Goal: Book appointment/travel/reservation

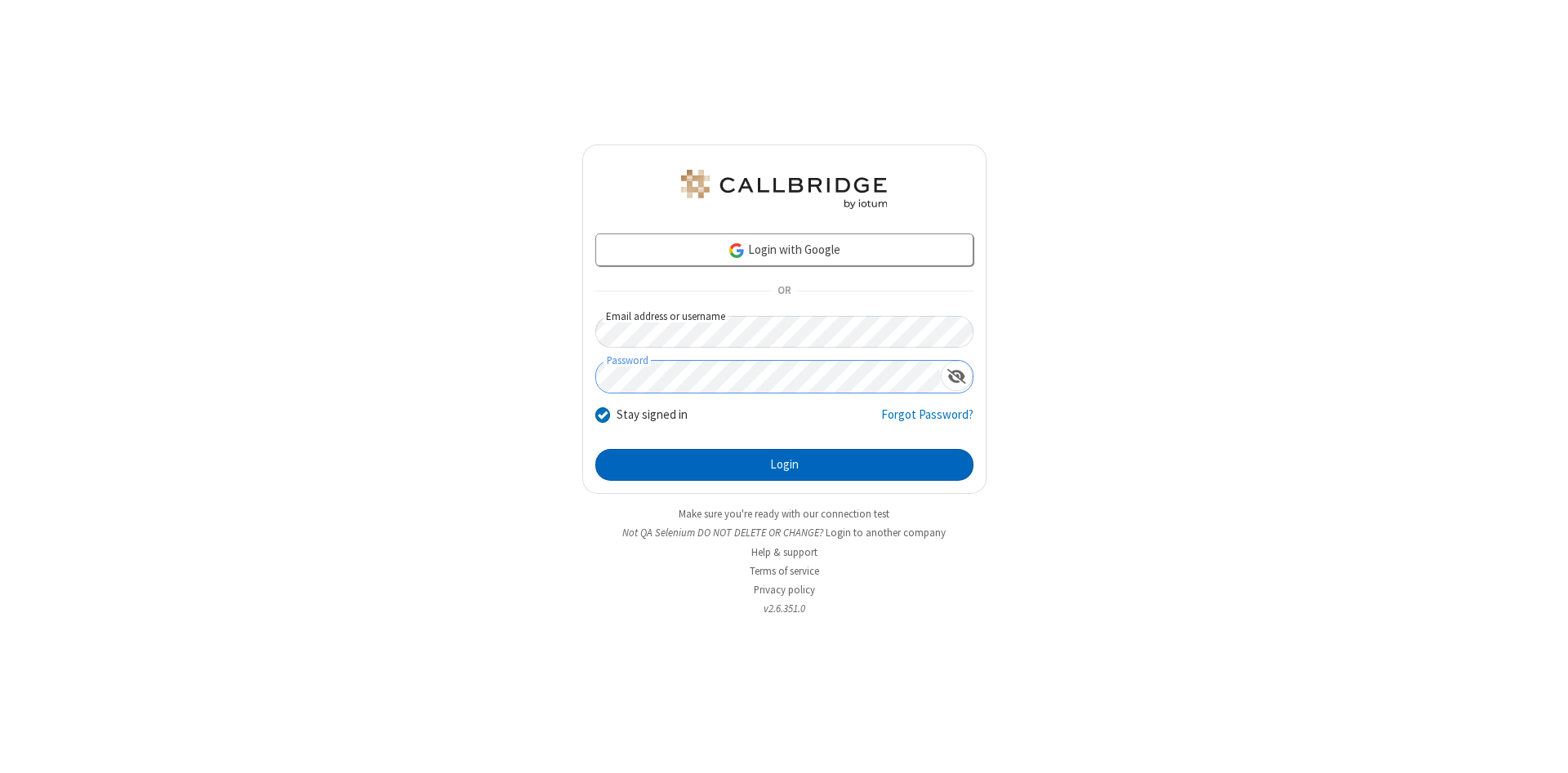
click at [784, 465] on button "Login" at bounding box center [784, 465] width 378 height 33
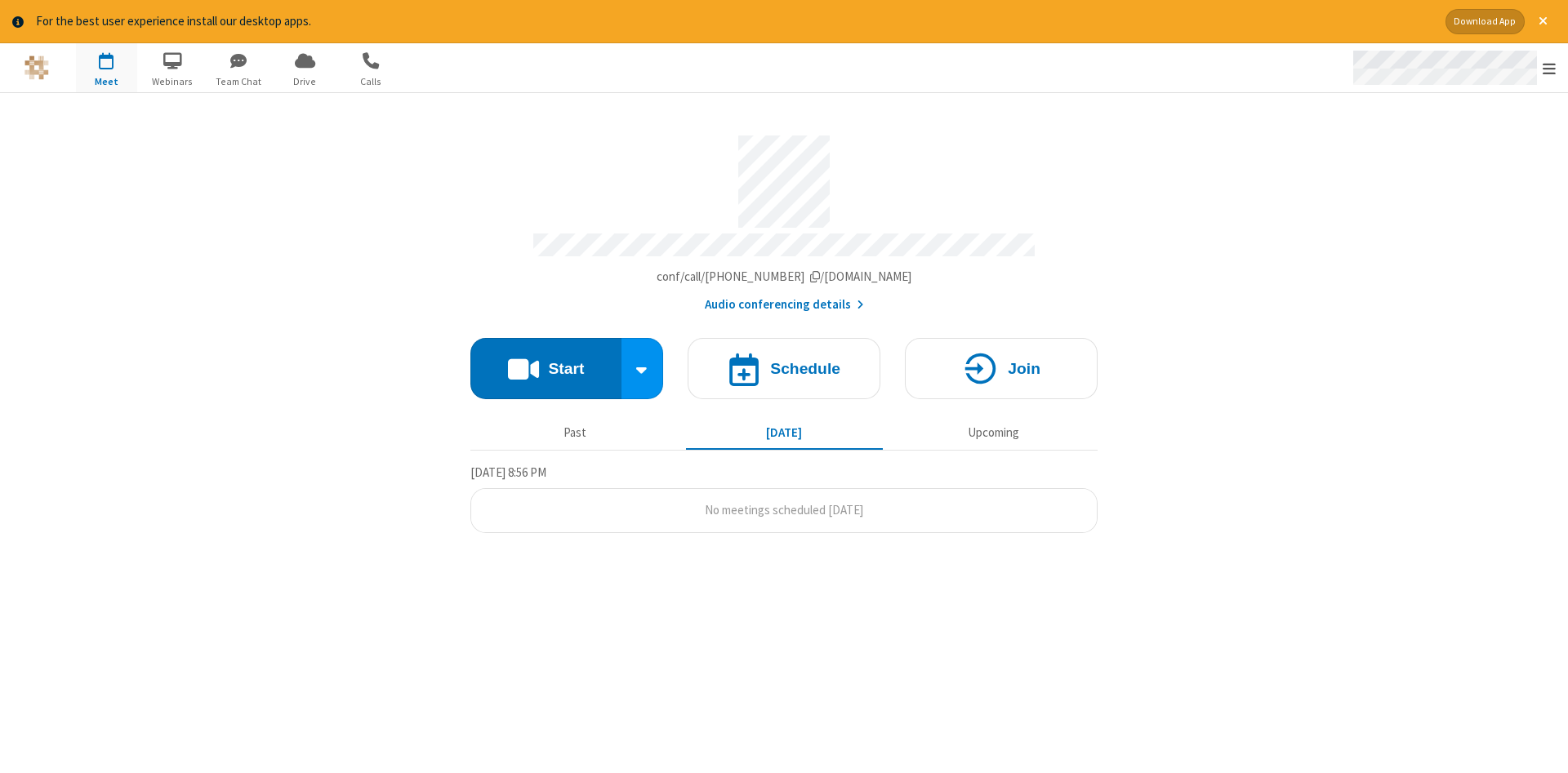
click at [1549, 69] on span "Open menu" at bounding box center [1549, 68] width 13 height 17
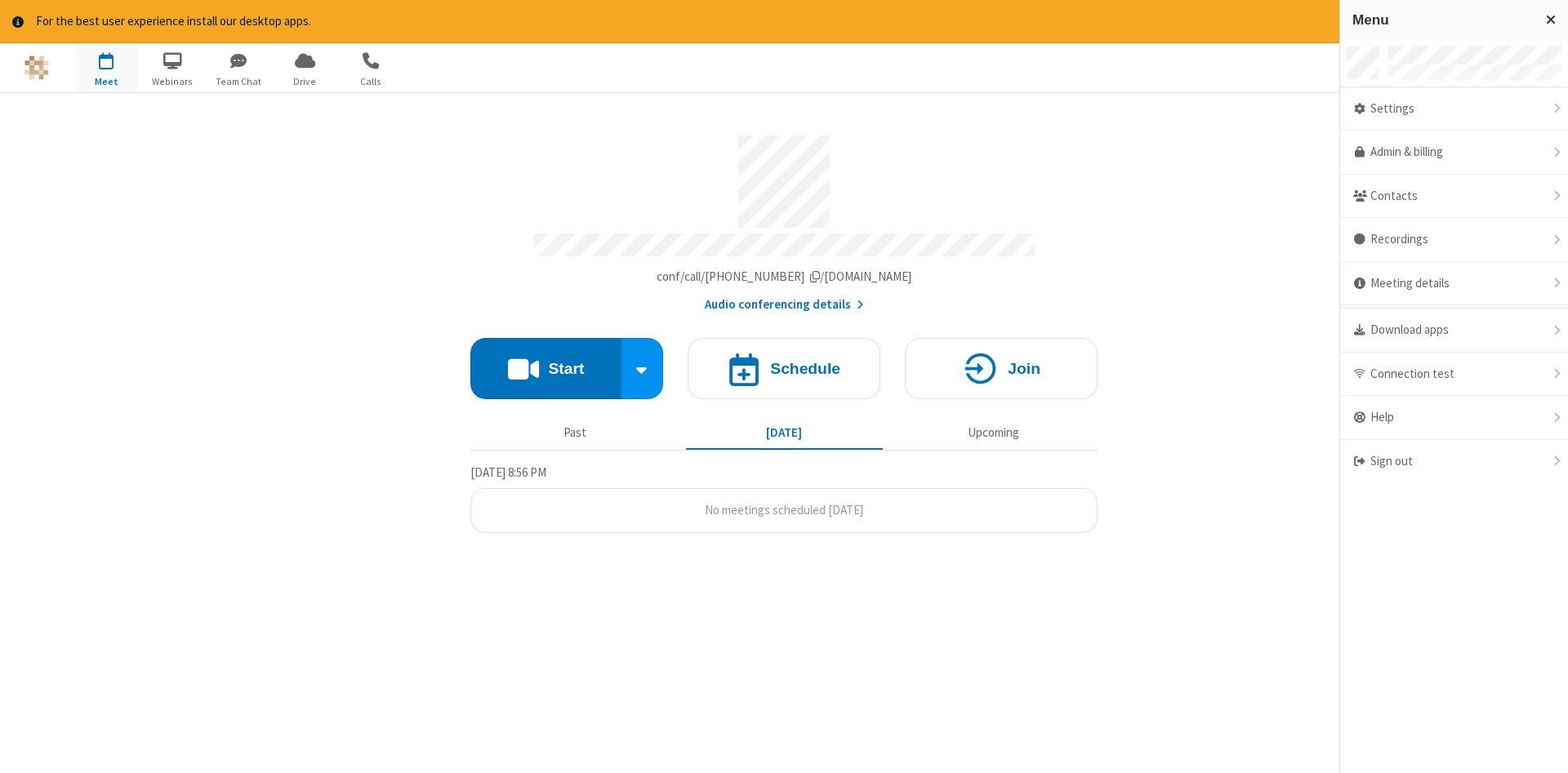
click at [106, 67] on span "button" at bounding box center [106, 60] width 61 height 27
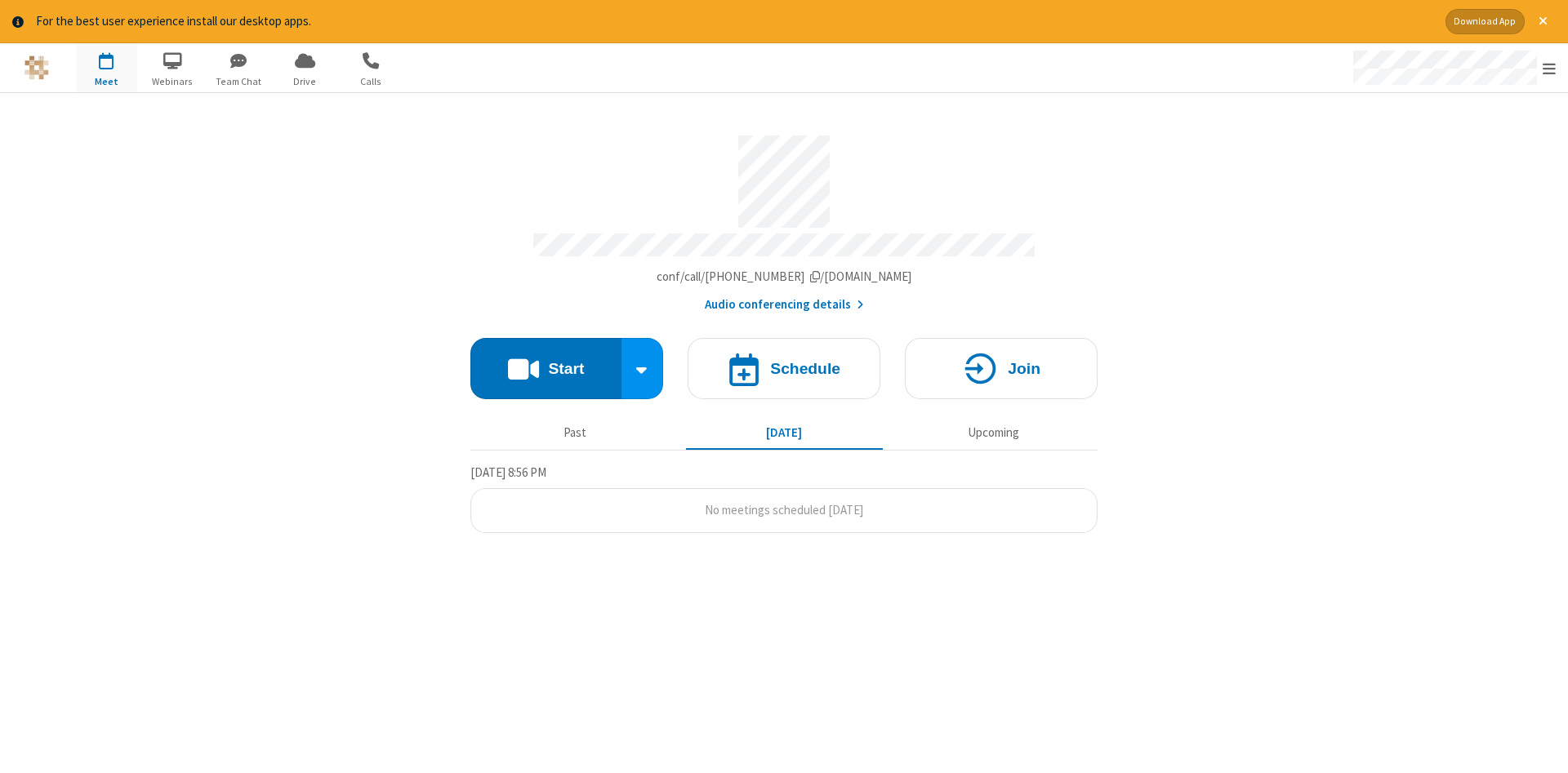
click at [106, 67] on span "button" at bounding box center [106, 60] width 61 height 27
click at [784, 363] on h4 "Schedule" at bounding box center [806, 369] width 71 height 16
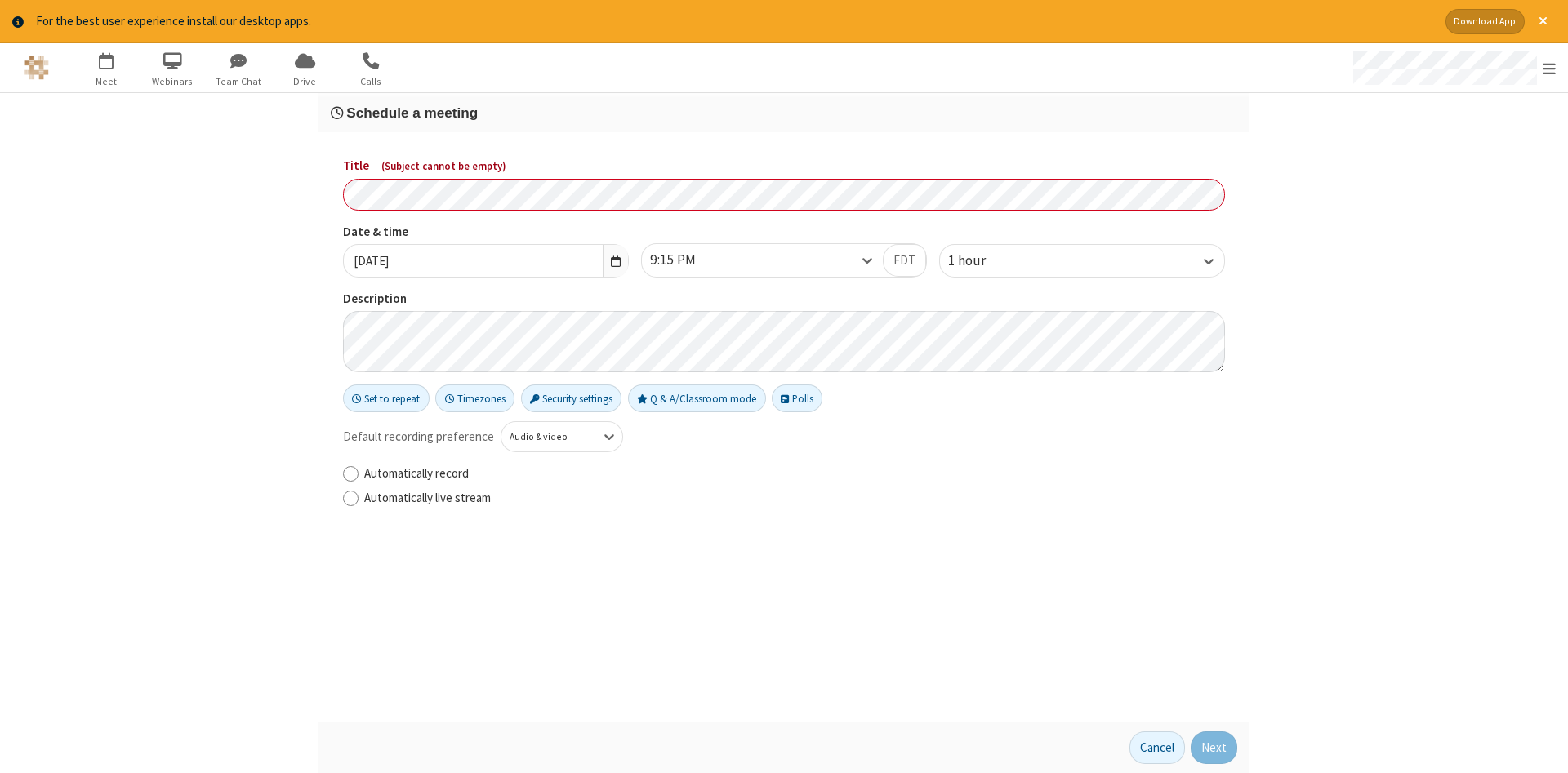
click at [784, 112] on h3 "Schedule a meeting" at bounding box center [784, 113] width 906 height 16
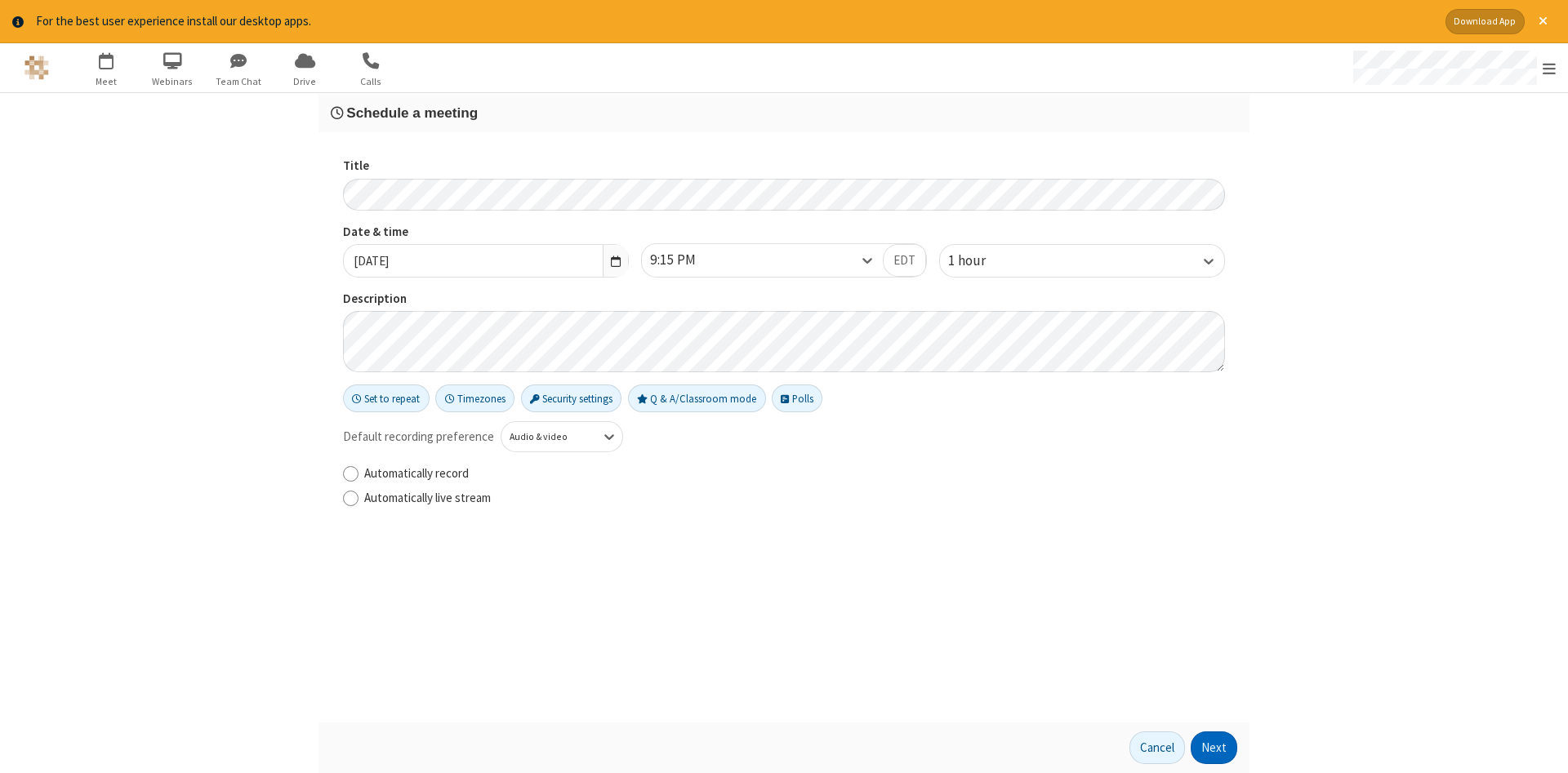
click at [1214, 748] on button "Next" at bounding box center [1213, 747] width 47 height 33
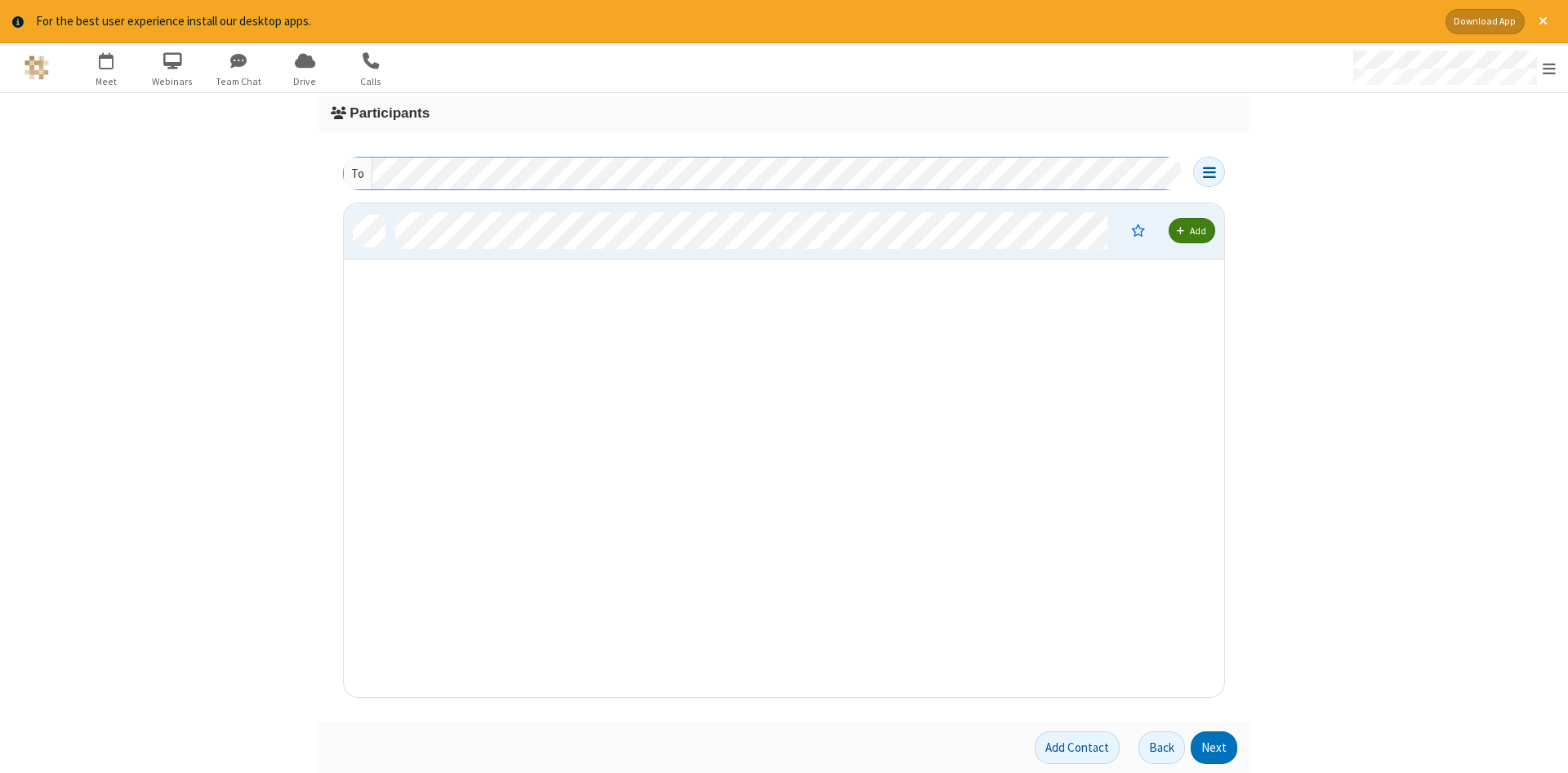
scroll to position [494, 881]
click at [1214, 748] on button "Next" at bounding box center [1213, 747] width 47 height 33
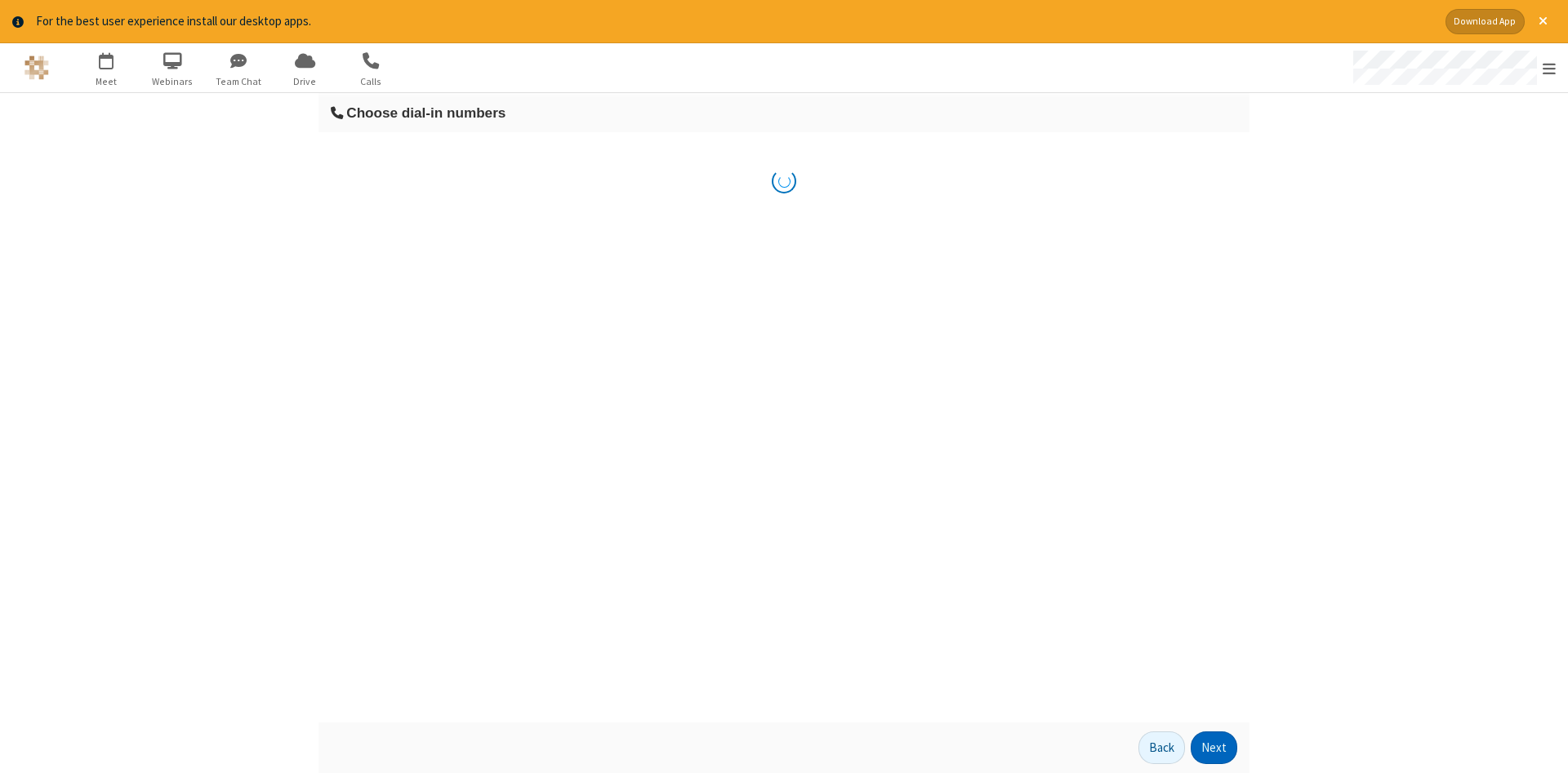
click at [1214, 748] on button "Next" at bounding box center [1213, 747] width 47 height 33
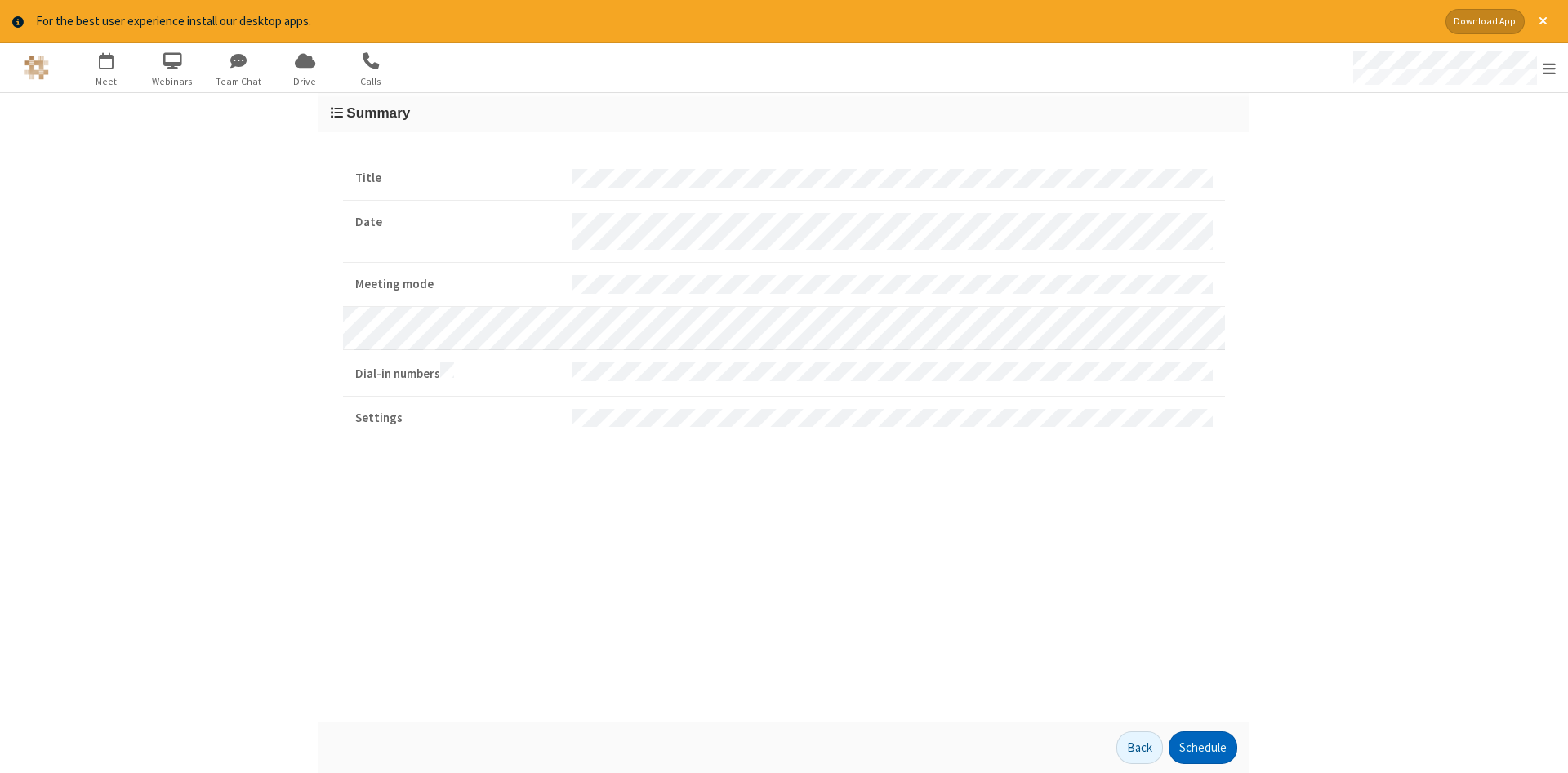
click at [1202, 748] on button "Schedule" at bounding box center [1203, 747] width 69 height 33
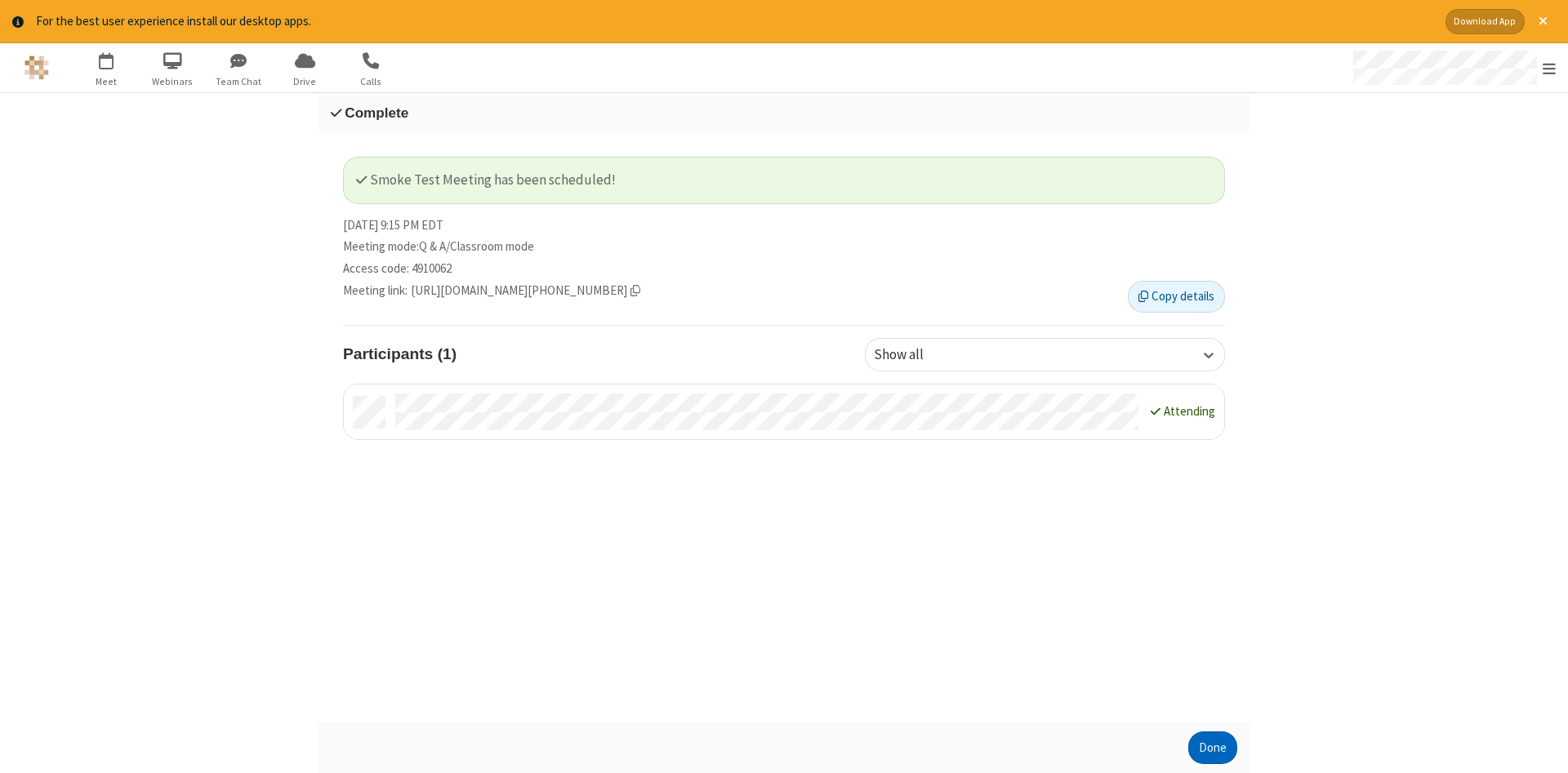
click at [1212, 748] on button "Done" at bounding box center [1212, 747] width 49 height 33
